Goal: Navigation & Orientation: Find specific page/section

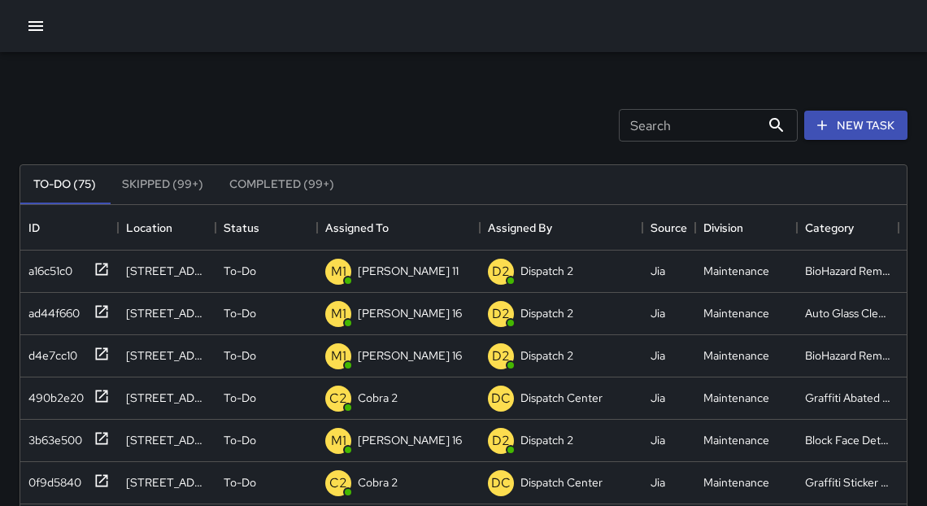
click at [31, 24] on icon "button" at bounding box center [36, 26] width 20 height 20
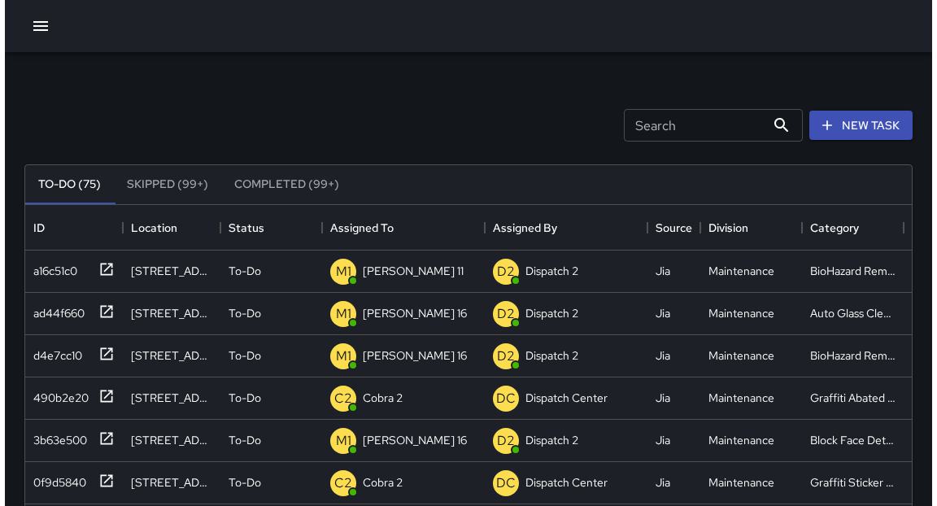
scroll to position [679, 876]
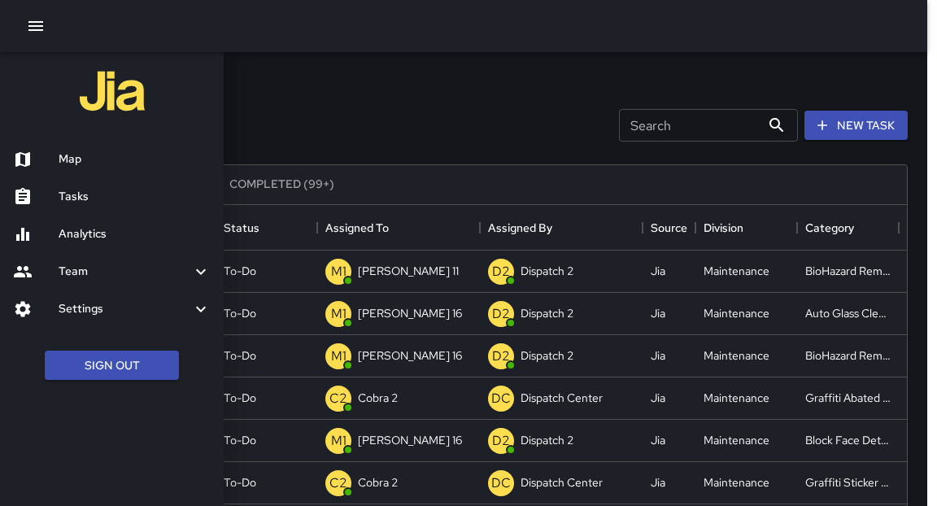
click at [88, 169] on div "Map" at bounding box center [112, 159] width 224 height 37
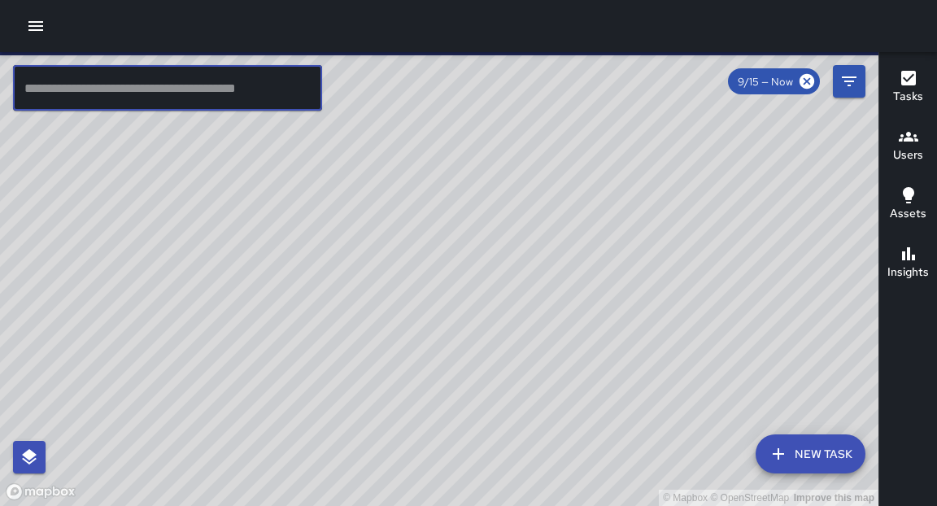
click at [158, 81] on input "text" at bounding box center [167, 88] width 309 height 46
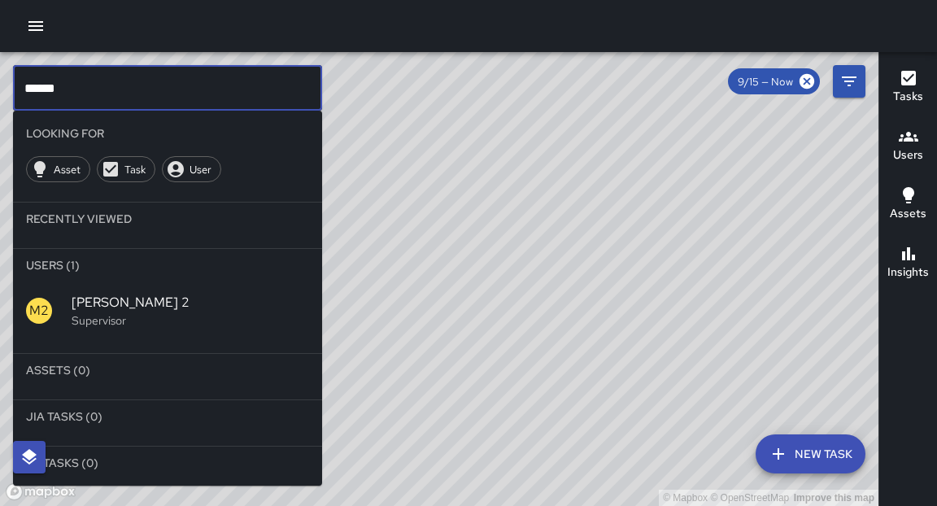
type input "******"
click at [111, 311] on span "[PERSON_NAME] 2" at bounding box center [190, 303] width 237 height 20
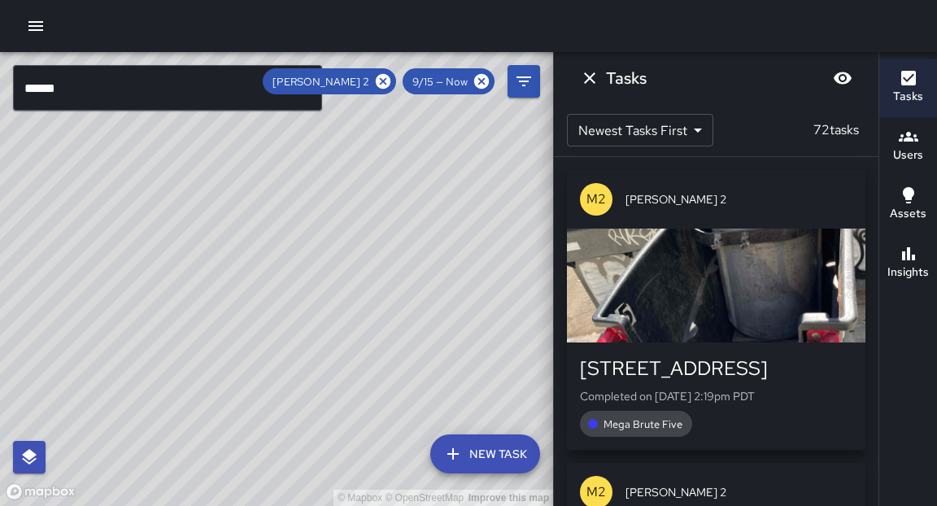
drag, startPoint x: 424, startPoint y: 179, endPoint x: 367, endPoint y: 268, distance: 105.6
click at [371, 269] on div "© Mapbox © OpenStreetMap Improve this map" at bounding box center [276, 279] width 553 height 454
click at [385, 82] on icon at bounding box center [383, 81] width 18 height 18
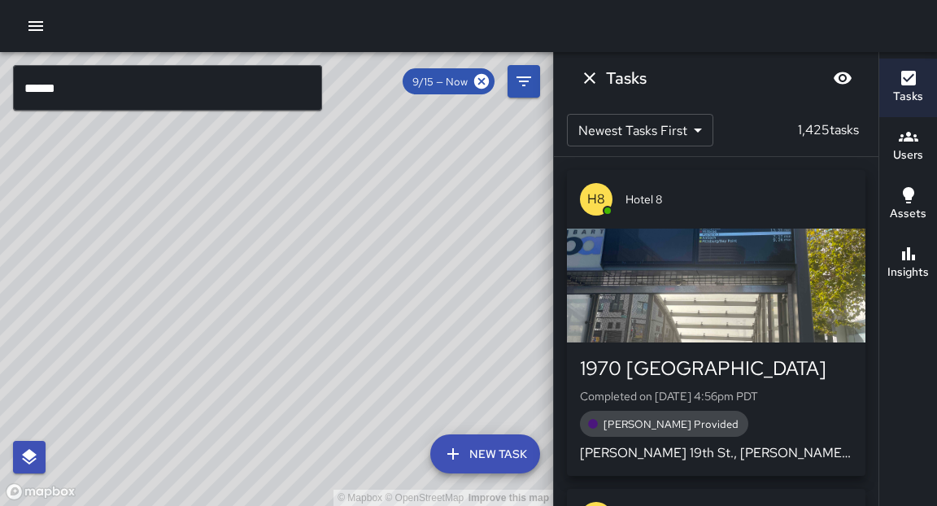
drag, startPoint x: 405, startPoint y: 191, endPoint x: 415, endPoint y: 133, distance: 58.7
click at [402, 194] on div "© Mapbox © OpenStreetMap Improve this map" at bounding box center [276, 279] width 553 height 454
click at [239, 102] on input "******" at bounding box center [167, 88] width 309 height 46
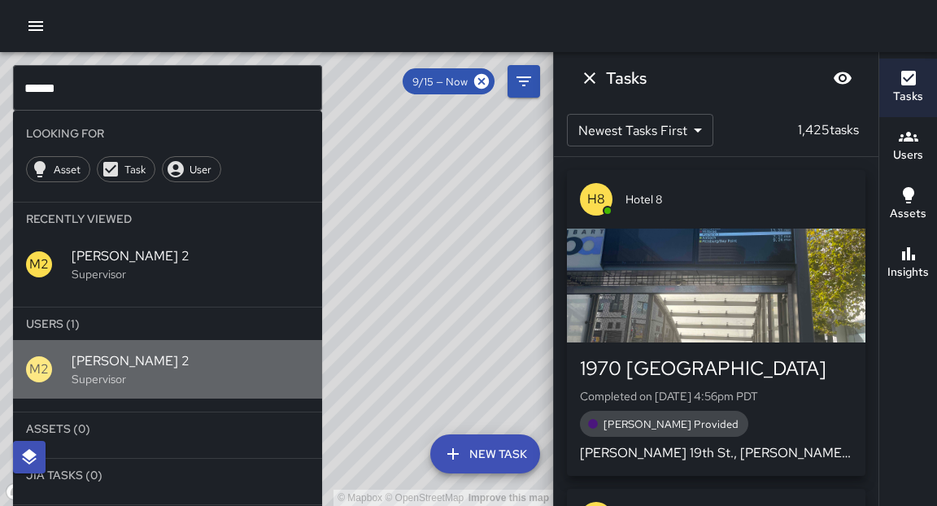
click at [96, 382] on p "Supervisor" at bounding box center [190, 379] width 237 height 16
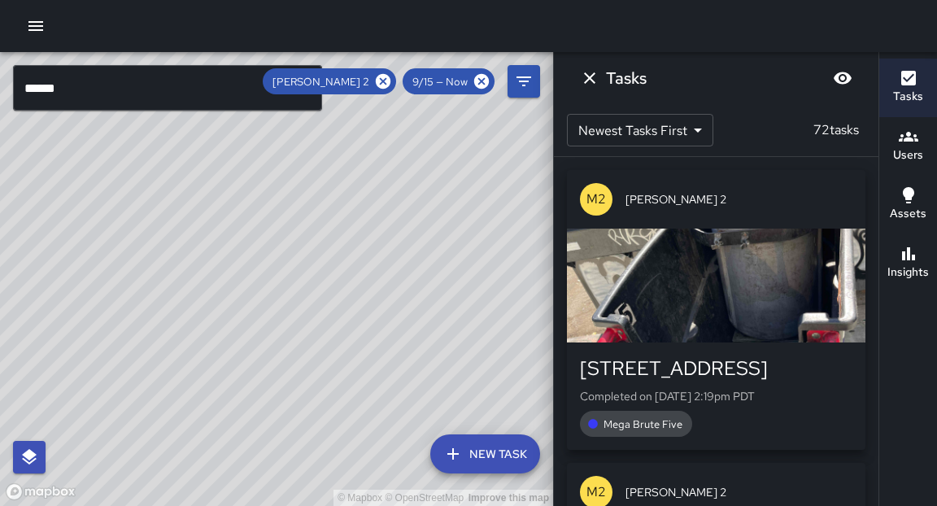
drag, startPoint x: 365, startPoint y: 317, endPoint x: 372, endPoint y: 246, distance: 71.9
click at [375, 244] on div "© Mapbox © OpenStreetMap Improve this map" at bounding box center [276, 279] width 553 height 454
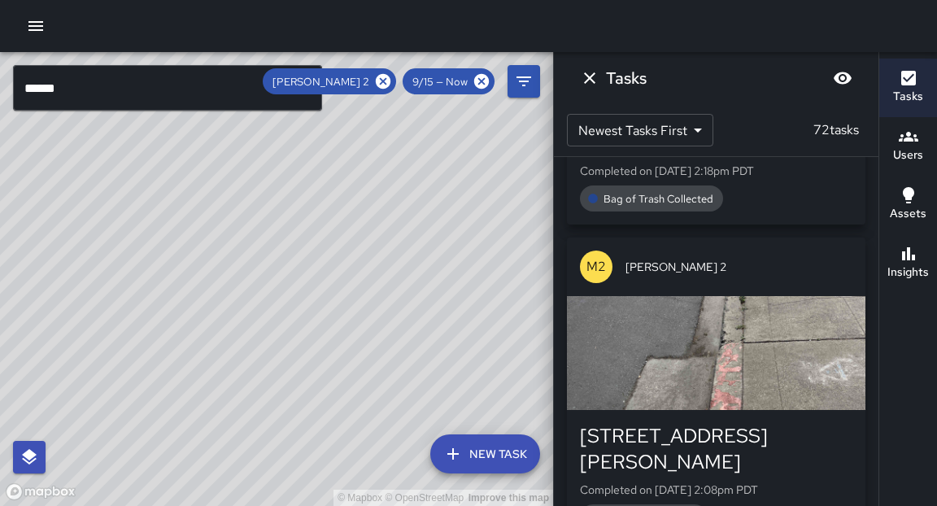
scroll to position [381, 0]
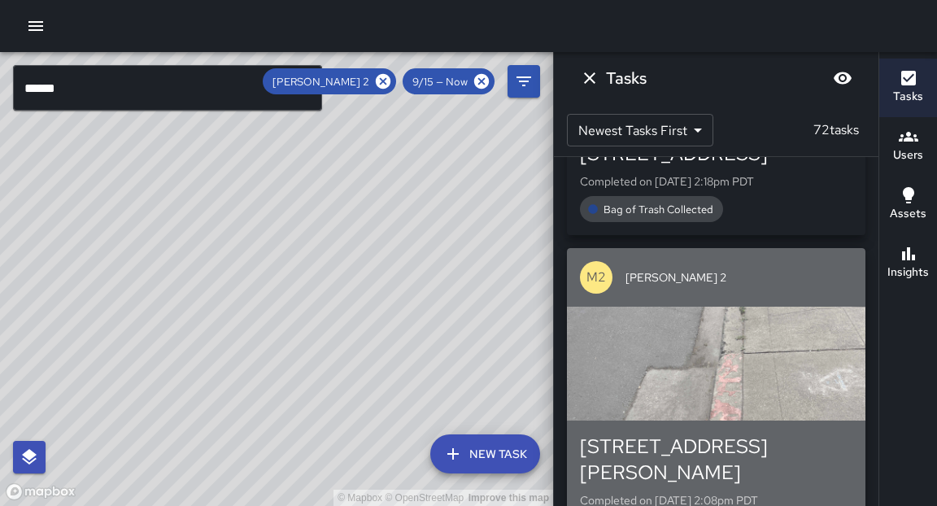
click at [754, 352] on div "button" at bounding box center [716, 364] width 298 height 114
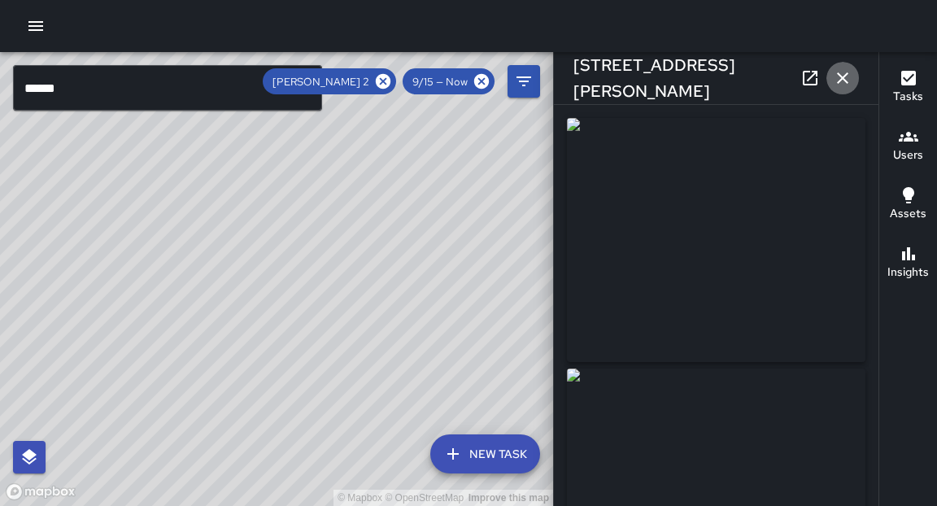
click at [846, 80] on icon "button" at bounding box center [843, 78] width 20 height 20
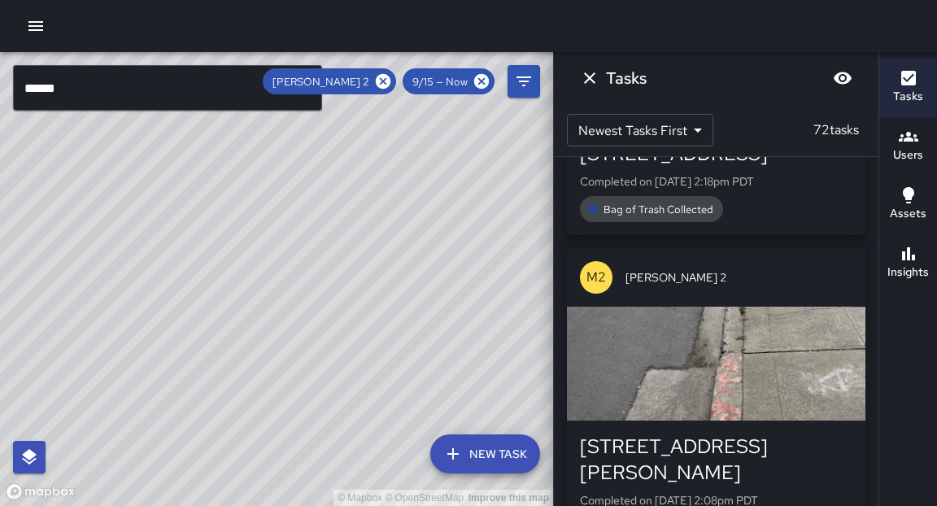
click at [406, 319] on div "© Mapbox © OpenStreetMap Improve this map" at bounding box center [276, 279] width 553 height 454
click at [318, 272] on div "© Mapbox © OpenStreetMap Improve this map" at bounding box center [276, 279] width 553 height 454
drag, startPoint x: 363, startPoint y: 174, endPoint x: 355, endPoint y: 404, distance: 230.2
click at [355, 404] on div "© Mapbox © OpenStreetMap Improve this map" at bounding box center [276, 279] width 553 height 454
